Goal: Task Accomplishment & Management: Complete application form

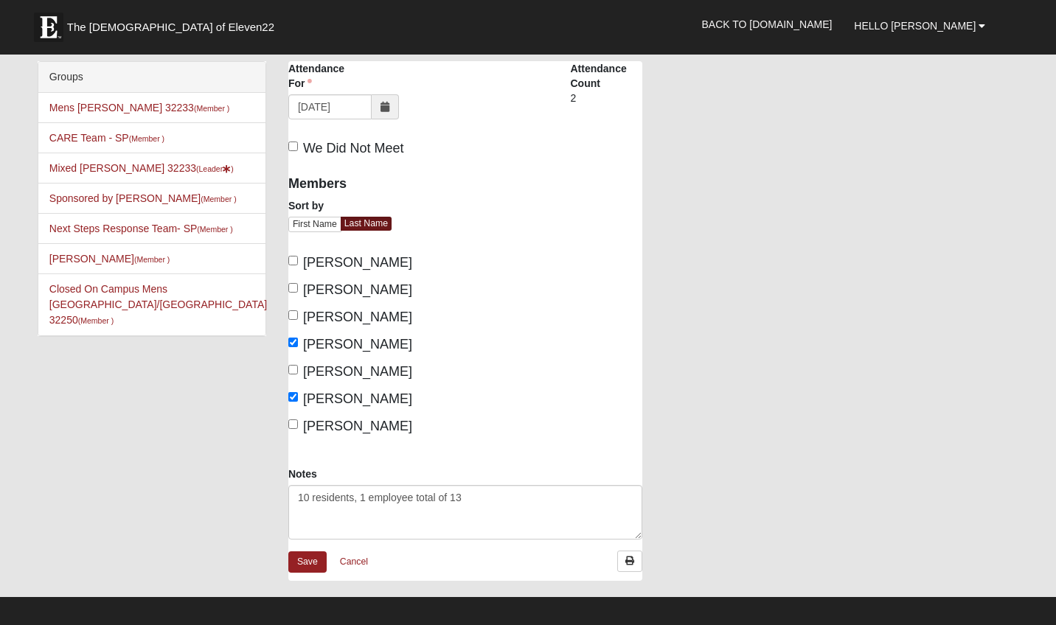
drag, startPoint x: 582, startPoint y: 61, endPoint x: 585, endPoint y: 53, distance: 8.4
click at [585, 53] on nav "The Church of Eleven22 Hello John My Account Log Out Back to COE22.com" at bounding box center [528, 27] width 1056 height 55
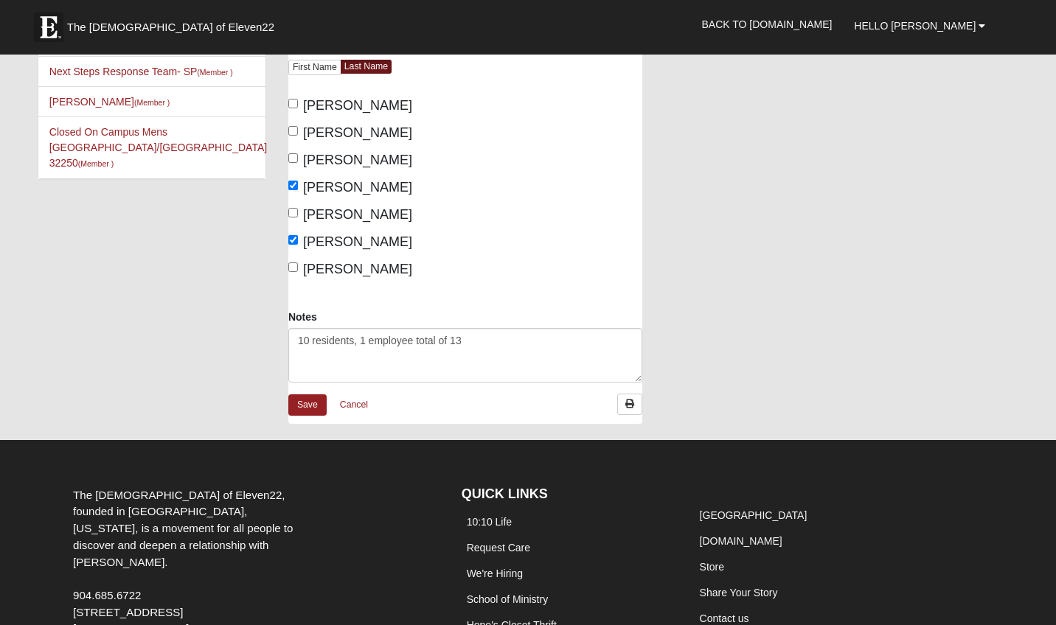
scroll to position [181, 0]
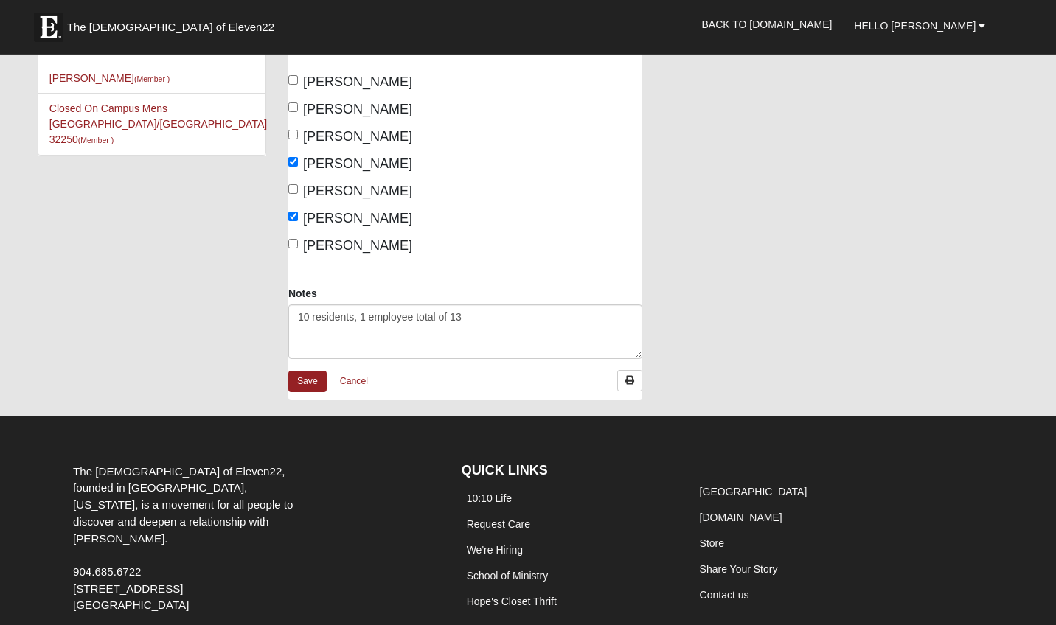
click at [638, 356] on textarea "10 residents, 1 employee total of 13" at bounding box center [465, 331] width 354 height 55
click at [307, 385] on link "Save" at bounding box center [307, 381] width 38 height 21
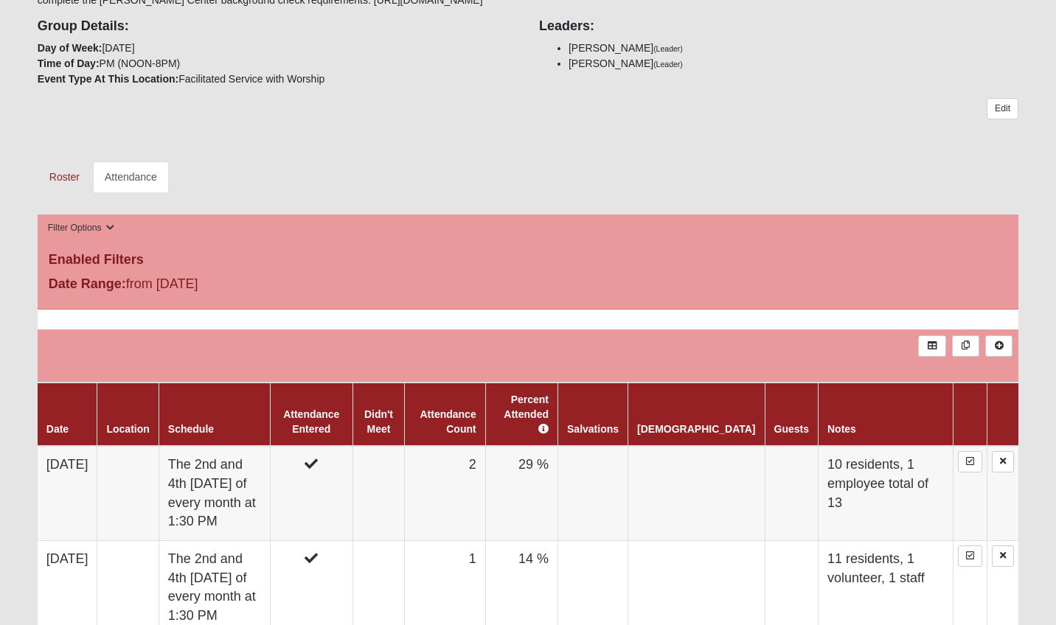
scroll to position [367, 0]
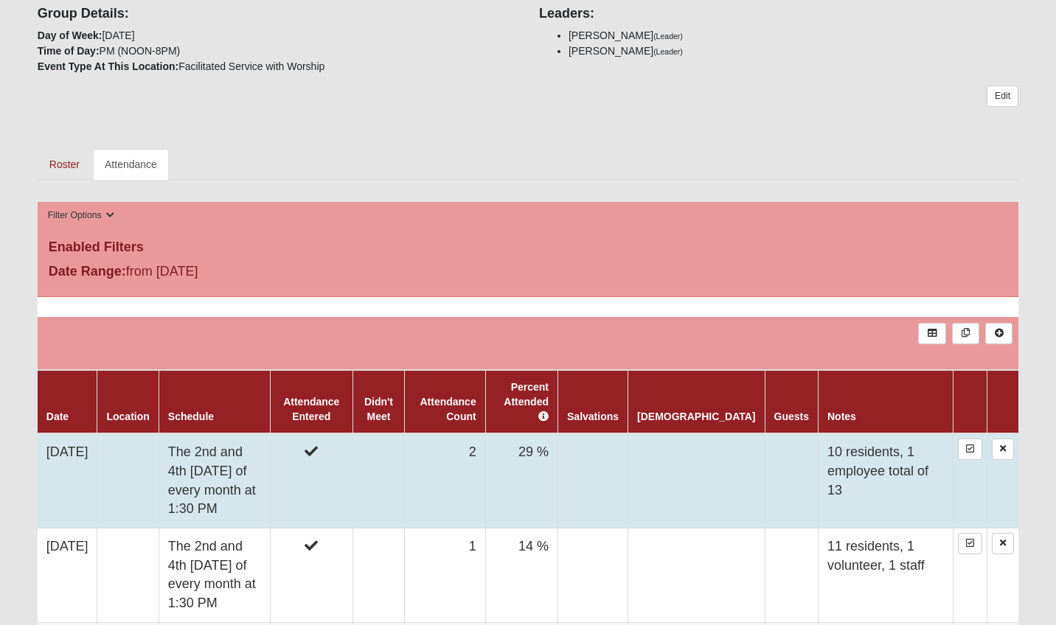
click at [72, 440] on td "[DATE]" at bounding box center [68, 481] width 60 height 94
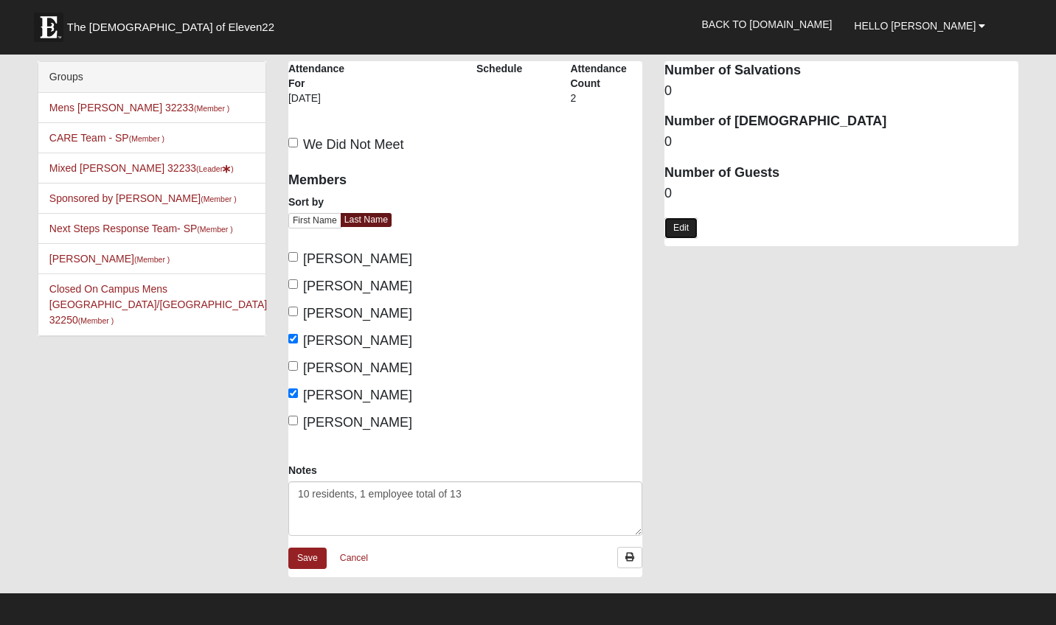
click at [684, 226] on link "Edit" at bounding box center [680, 227] width 33 height 21
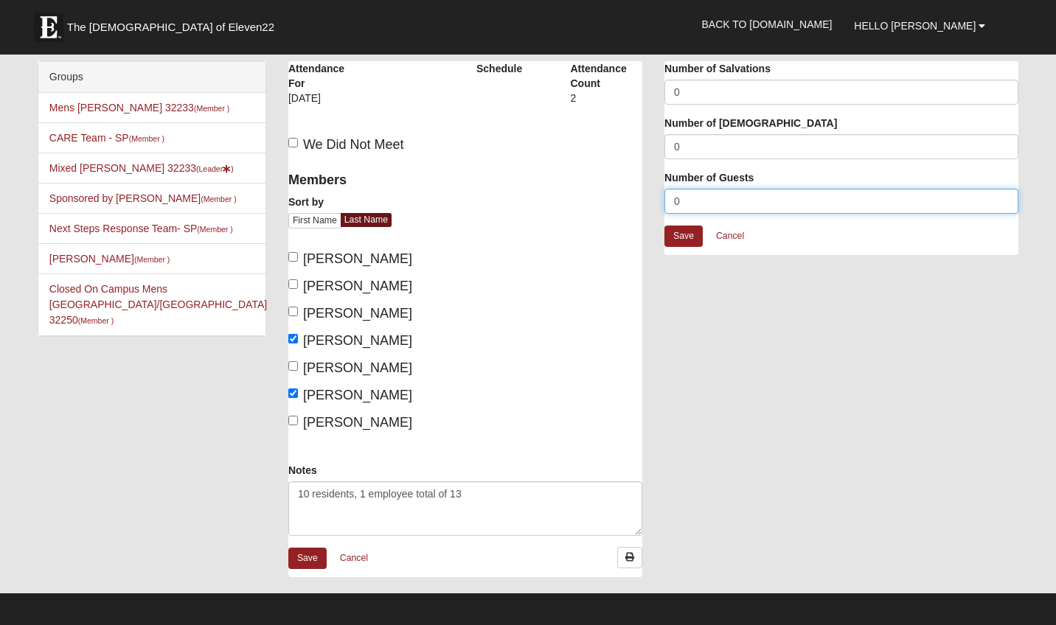
drag, startPoint x: 691, startPoint y: 202, endPoint x: 641, endPoint y: 216, distance: 52.1
click at [664, 214] on input "0" at bounding box center [841, 201] width 354 height 25
type input "11"
click at [680, 231] on link "Save" at bounding box center [683, 236] width 38 height 21
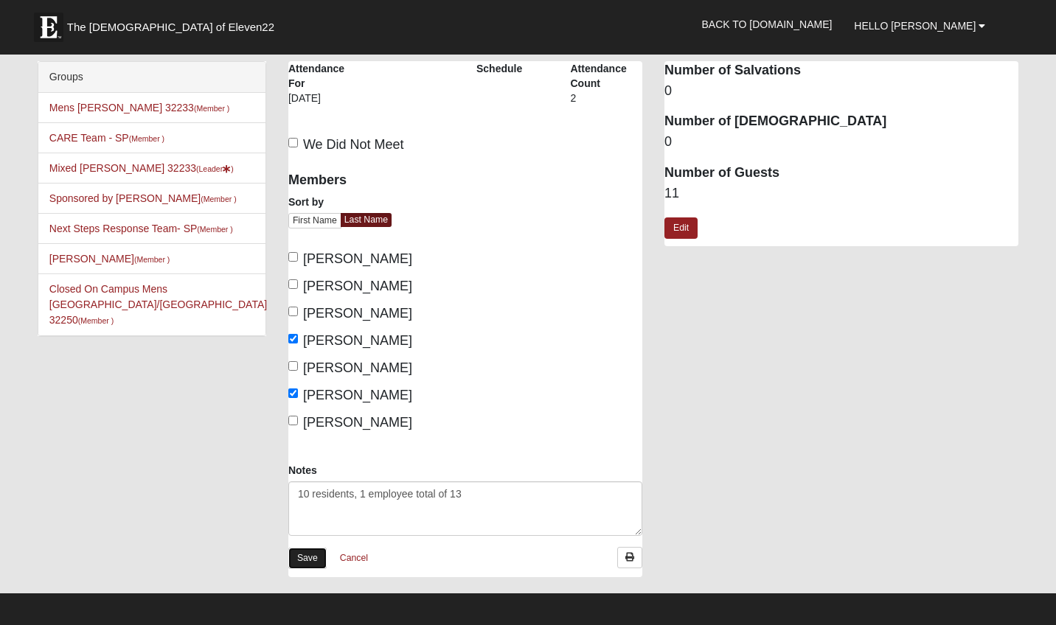
click at [315, 557] on link "Save" at bounding box center [307, 558] width 38 height 21
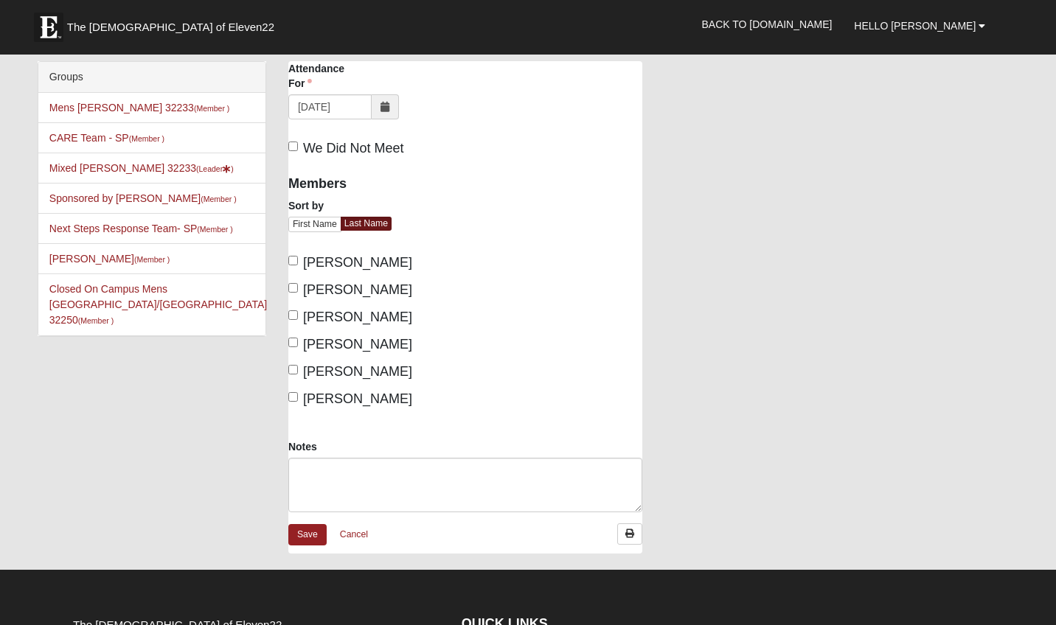
click at [326, 263] on span "Calugar, David" at bounding box center [357, 262] width 109 height 15
click at [298, 263] on input "Calugar, David" at bounding box center [293, 261] width 10 height 10
checkbox input "true"
click at [355, 375] on span "[PERSON_NAME]" at bounding box center [357, 371] width 109 height 15
click at [298, 375] on input "[PERSON_NAME]" at bounding box center [293, 370] width 10 height 10
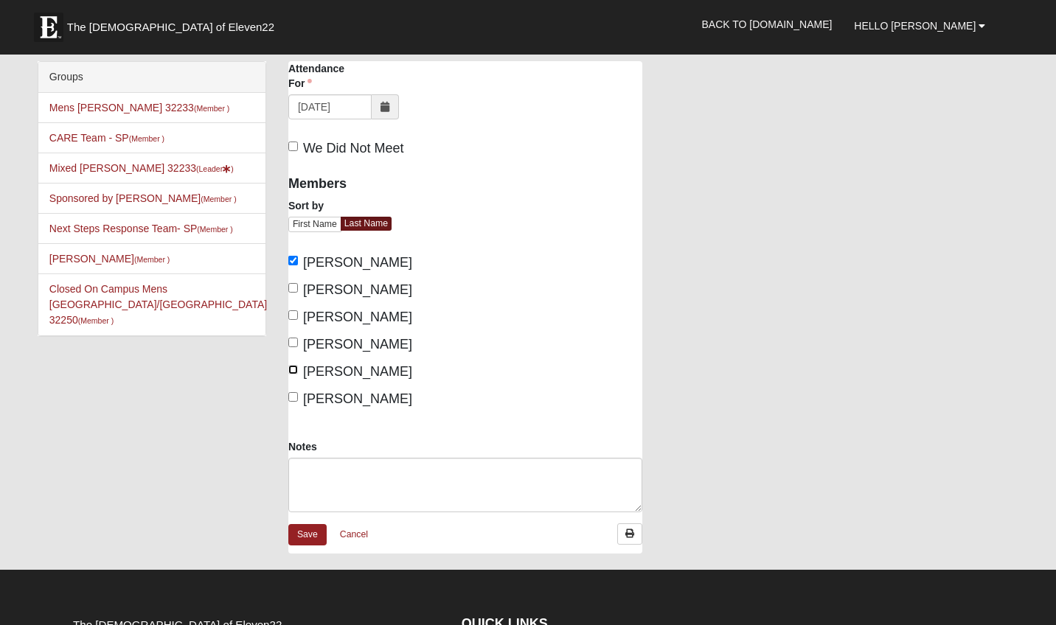
checkbox input "true"
click at [306, 535] on link "Save" at bounding box center [307, 534] width 38 height 21
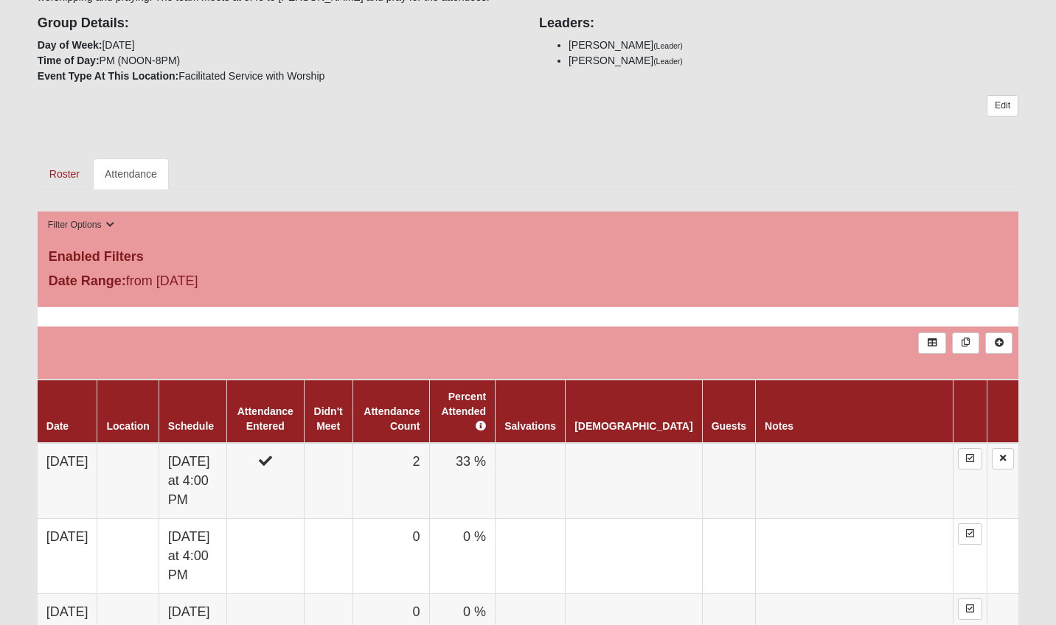
scroll to position [441, 0]
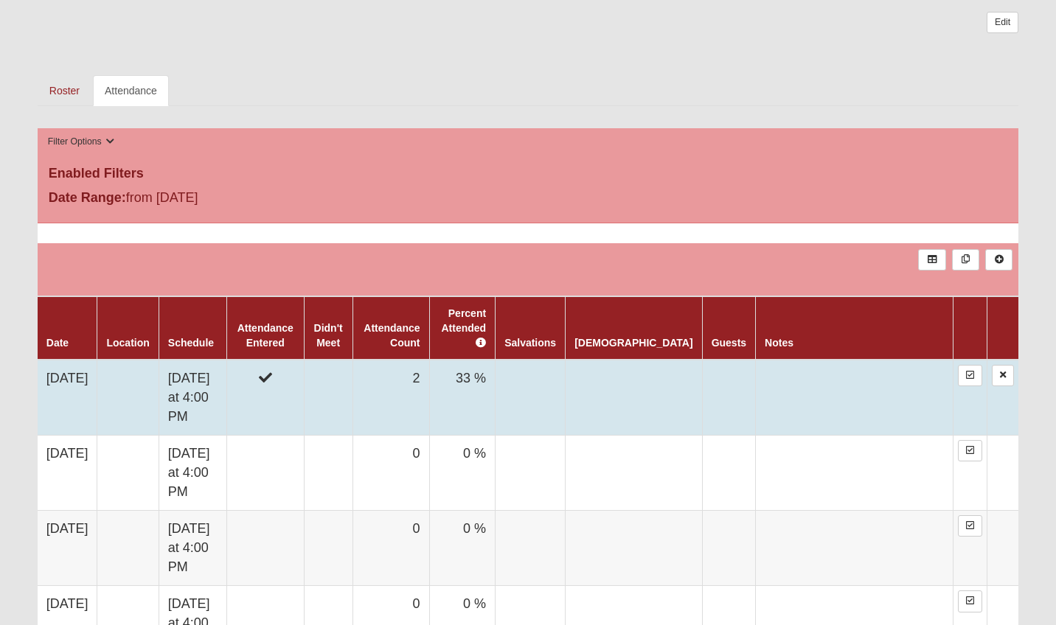
click at [74, 362] on td "[DATE]" at bounding box center [68, 398] width 60 height 76
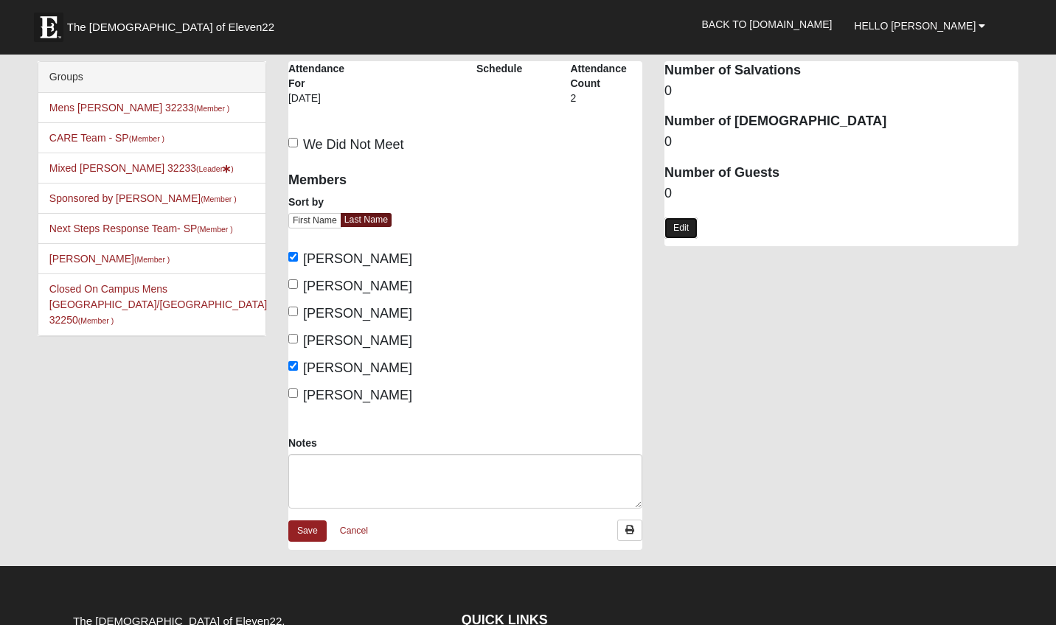
click at [681, 230] on link "Edit" at bounding box center [680, 227] width 33 height 21
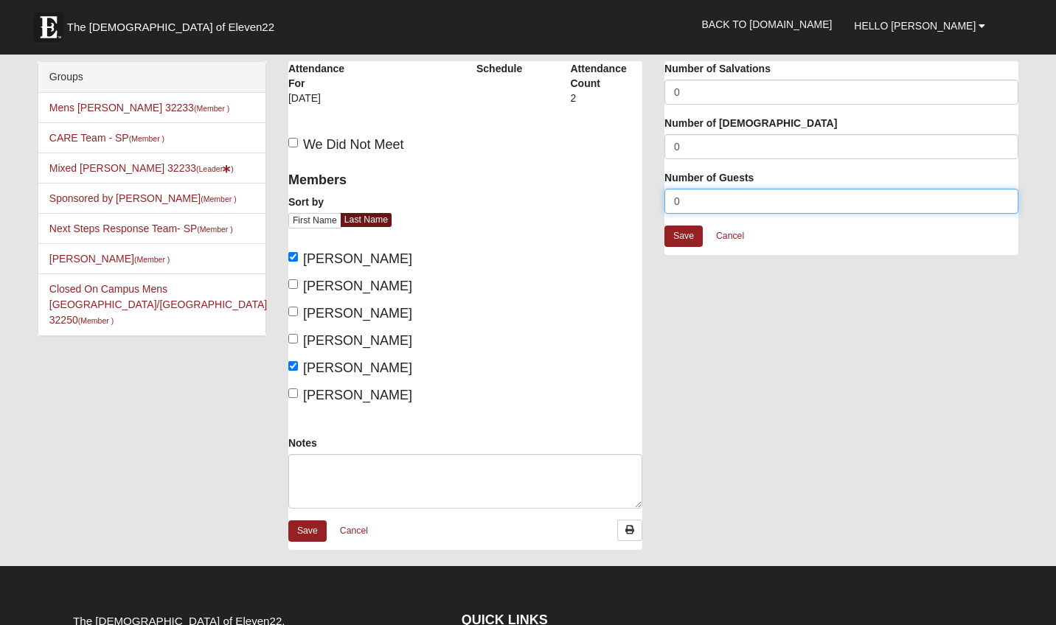
drag, startPoint x: 702, startPoint y: 205, endPoint x: 643, endPoint y: 211, distance: 59.3
click at [664, 211] on input "0" at bounding box center [841, 201] width 354 height 25
type input "9"
click at [680, 236] on link "Save" at bounding box center [683, 236] width 38 height 21
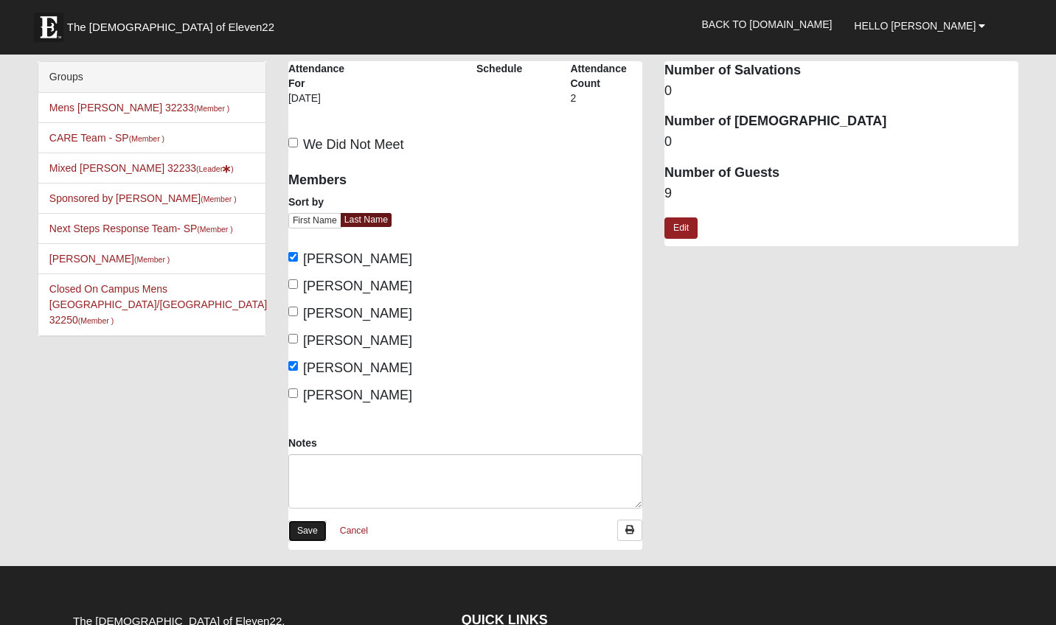
click at [310, 527] on link "Save" at bounding box center [307, 531] width 38 height 21
